Goal: Information Seeking & Learning: Learn about a topic

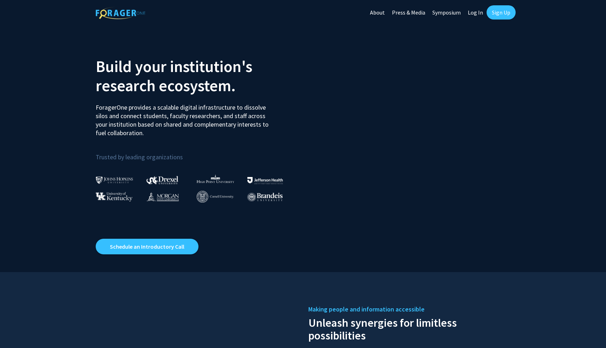
click at [476, 12] on link "Log In" at bounding box center [476, 12] width 22 height 25
select select
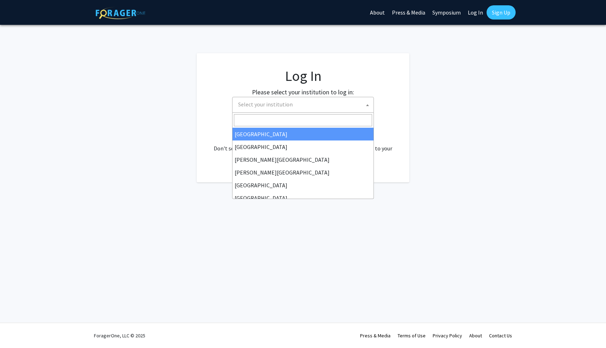
click at [291, 103] on span "Select your institution" at bounding box center [304, 104] width 138 height 15
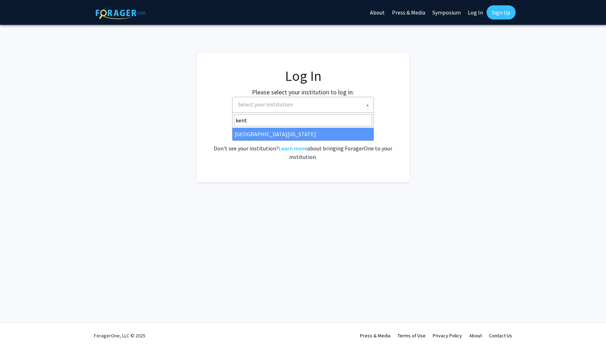
type input "kentu"
select select "13"
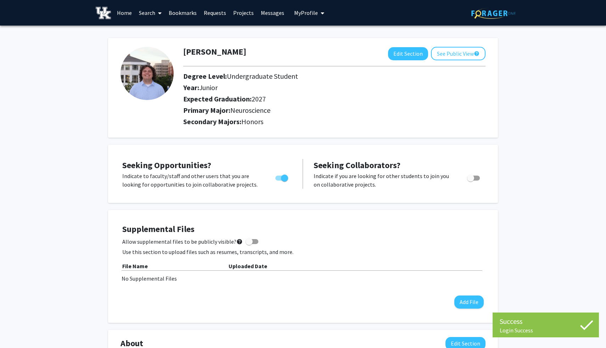
click at [154, 16] on link "Search" at bounding box center [150, 12] width 30 height 25
click at [159, 34] on span "Faculty/Staff" at bounding box center [161, 33] width 52 height 14
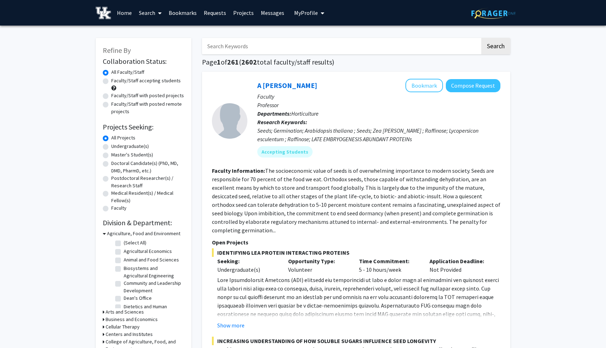
click at [249, 48] on input "Search Keywords" at bounding box center [341, 46] width 278 height 16
click at [482, 38] on button "Search" at bounding box center [496, 46] width 29 height 16
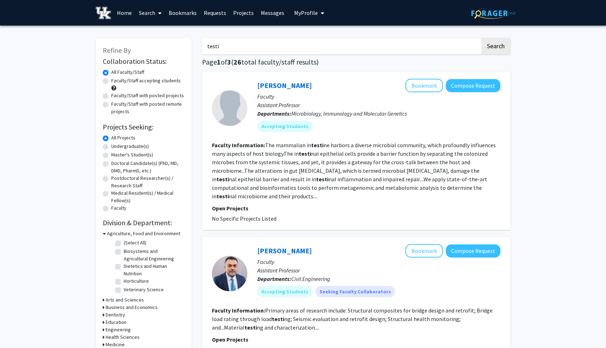
click at [260, 48] on input "testi" at bounding box center [341, 46] width 278 height 16
type input "testic"
click at [482, 38] on button "Search" at bounding box center [496, 46] width 29 height 16
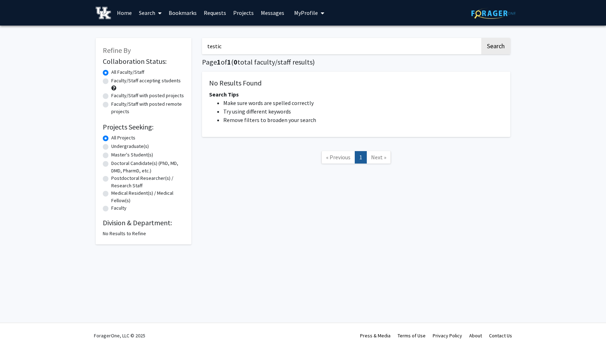
click at [263, 50] on input "testic" at bounding box center [341, 46] width 278 height 16
type input "yolk sac"
click at [482, 38] on button "Search" at bounding box center [496, 46] width 29 height 16
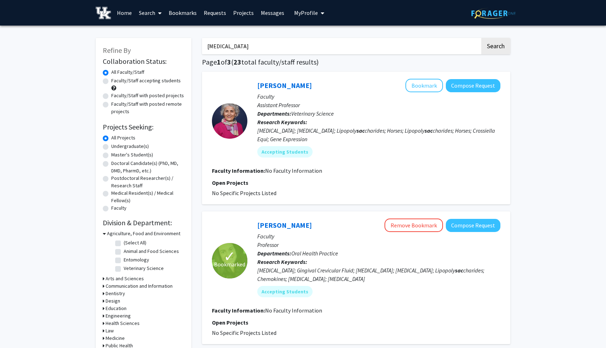
click at [274, 44] on input "yolk sac" at bounding box center [341, 46] width 278 height 16
click at [482, 38] on button "Search" at bounding box center [496, 46] width 29 height 16
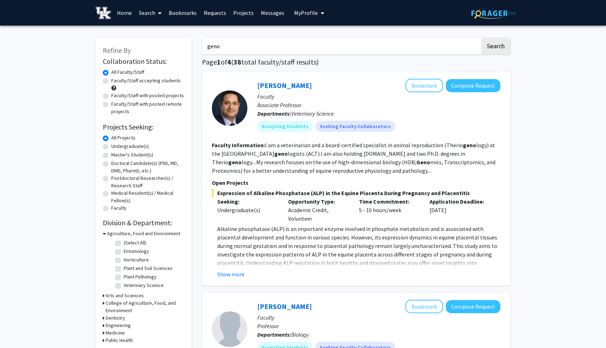
click at [280, 50] on input "geno" at bounding box center [341, 46] width 278 height 16
click at [482, 38] on button "Search" at bounding box center [496, 46] width 29 height 16
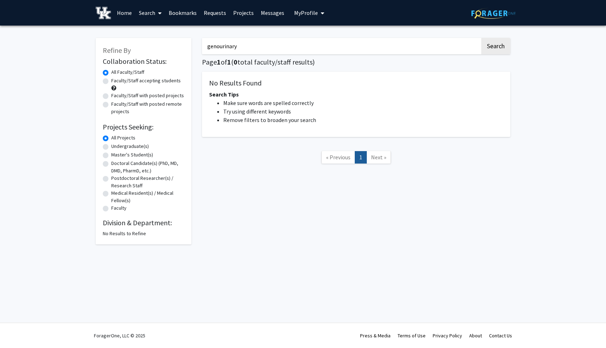
click at [274, 52] on input "genourinary" at bounding box center [341, 46] width 278 height 16
type input "tumor"
click at [482, 38] on button "Search" at bounding box center [496, 46] width 29 height 16
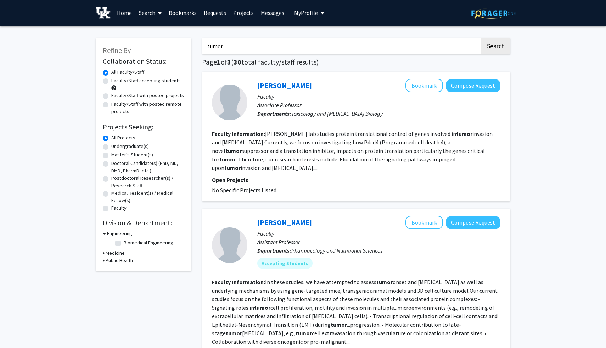
click at [129, 81] on label "Faculty/Staff accepting students" at bounding box center [145, 80] width 69 height 7
click at [116, 81] on input "Faculty/Staff accepting students" at bounding box center [113, 79] width 5 height 5
radio input "true"
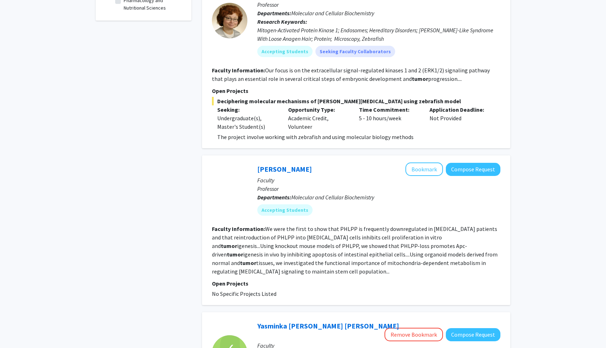
scroll to position [224, 0]
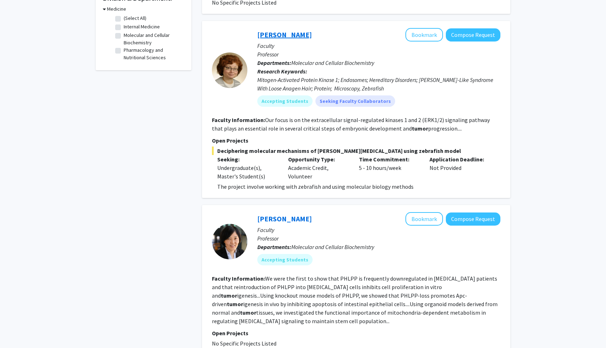
click at [280, 30] on link "Emilia Galperin" at bounding box center [284, 34] width 55 height 9
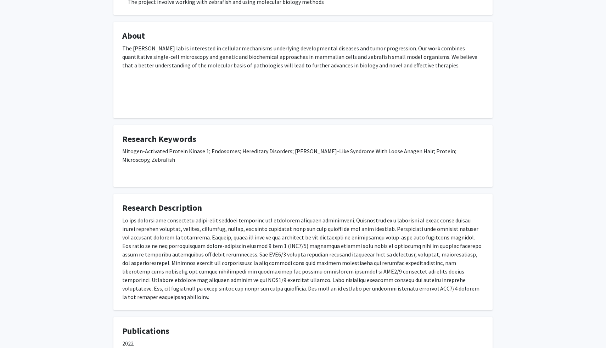
scroll to position [193, 0]
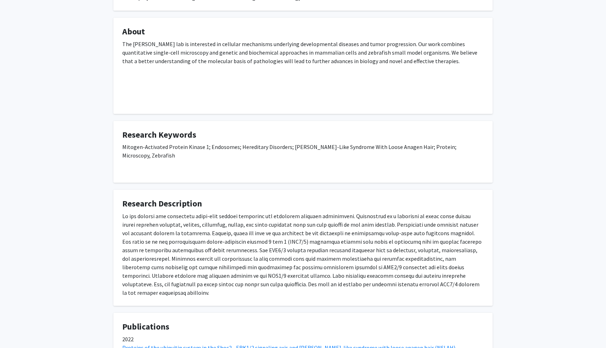
click at [245, 247] on p at bounding box center [303, 254] width 362 height 85
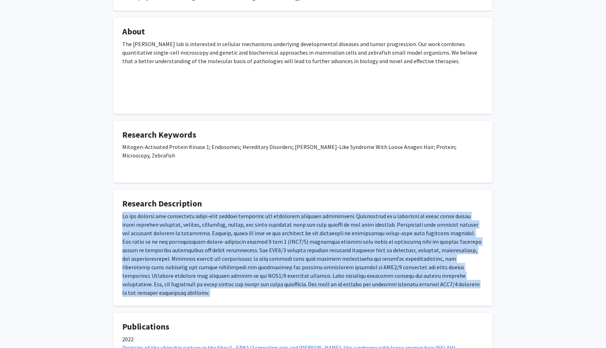
click at [245, 247] on p at bounding box center [303, 254] width 362 height 85
copy p "My lab studies the functional cross-talk between endocytic and signaling cellul…"
